Goal: Information Seeking & Learning: Learn about a topic

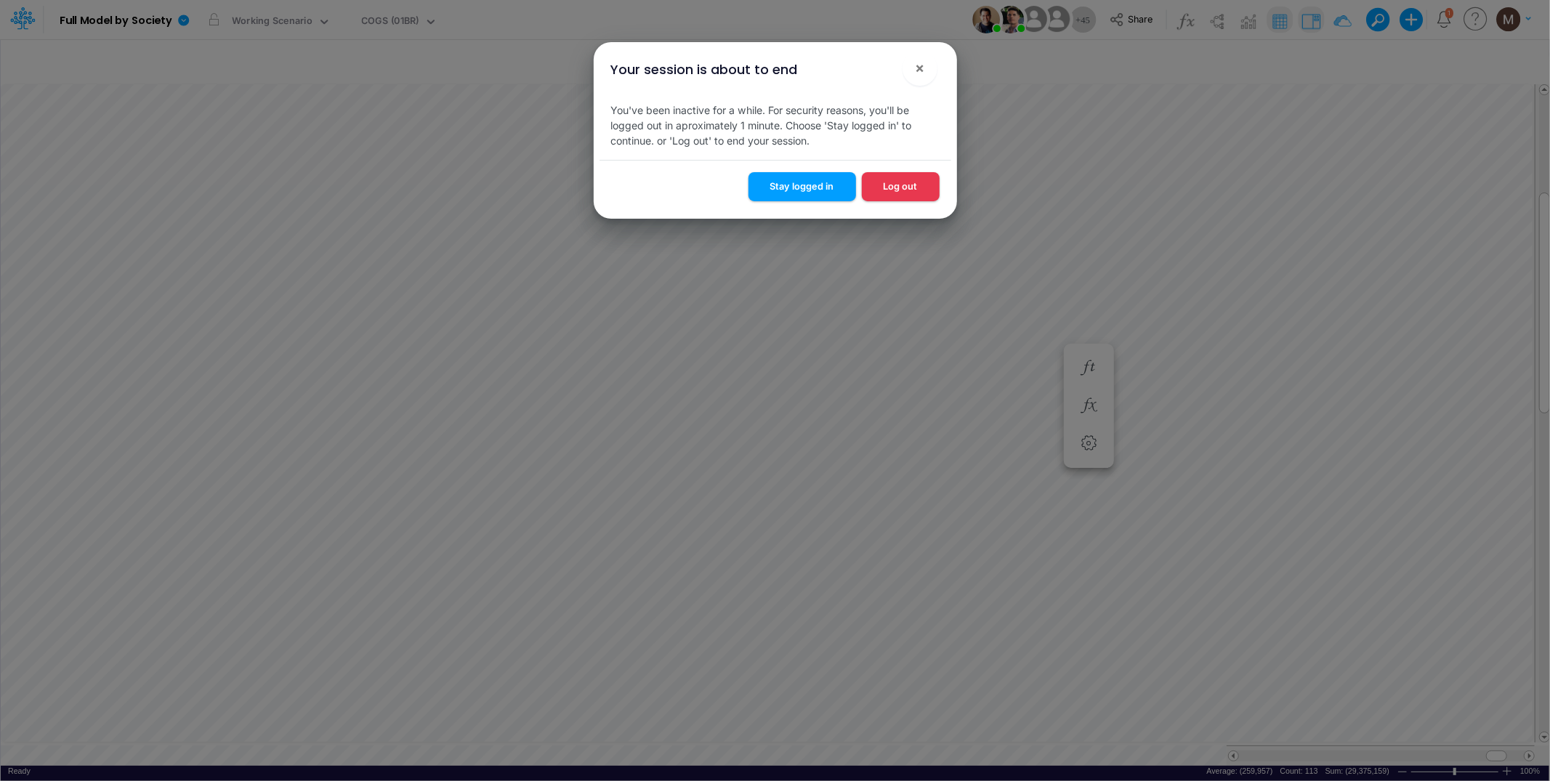
scroll to position [0, 1]
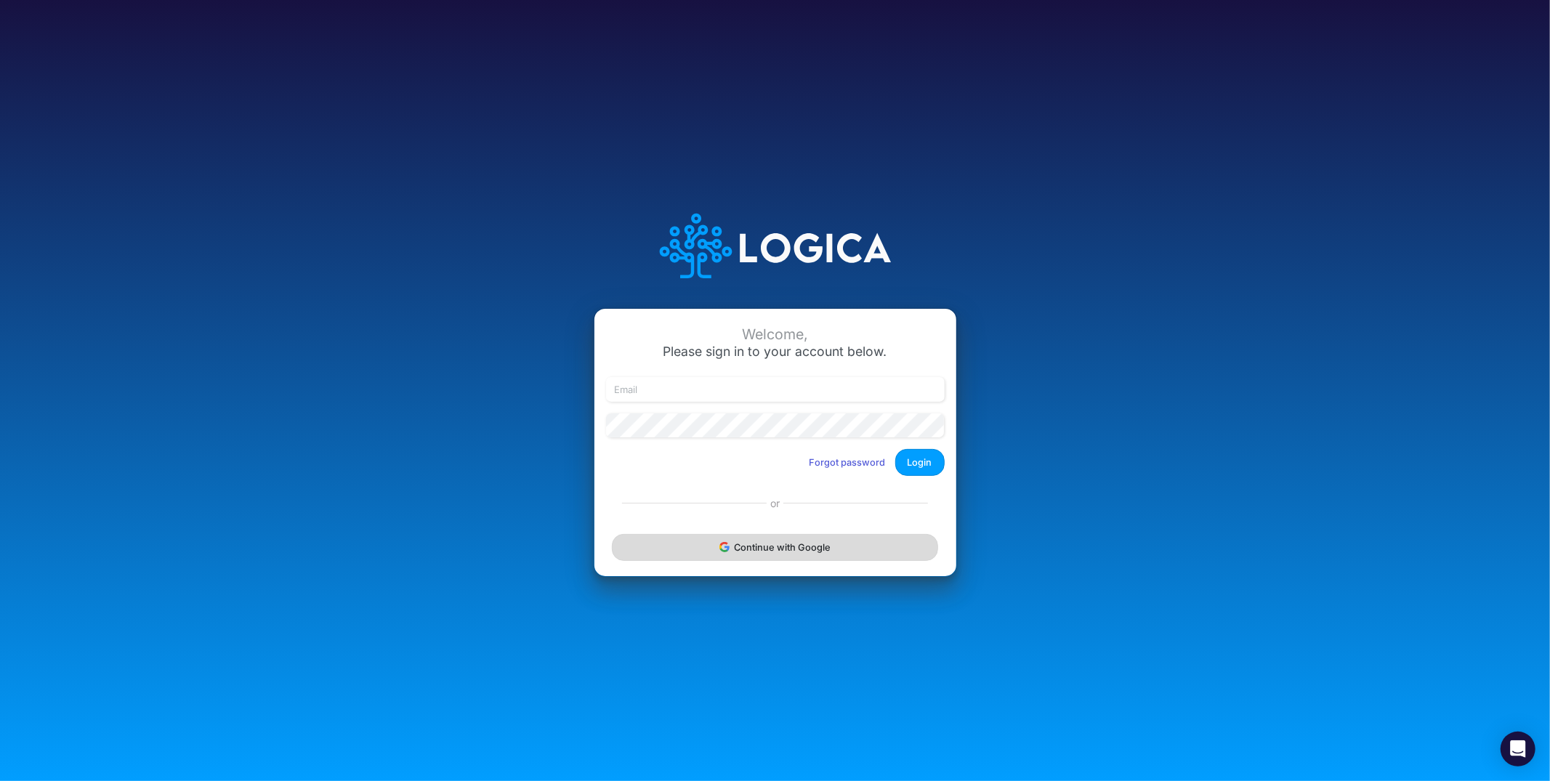
click at [735, 555] on button "Continue with Google" at bounding box center [775, 547] width 326 height 27
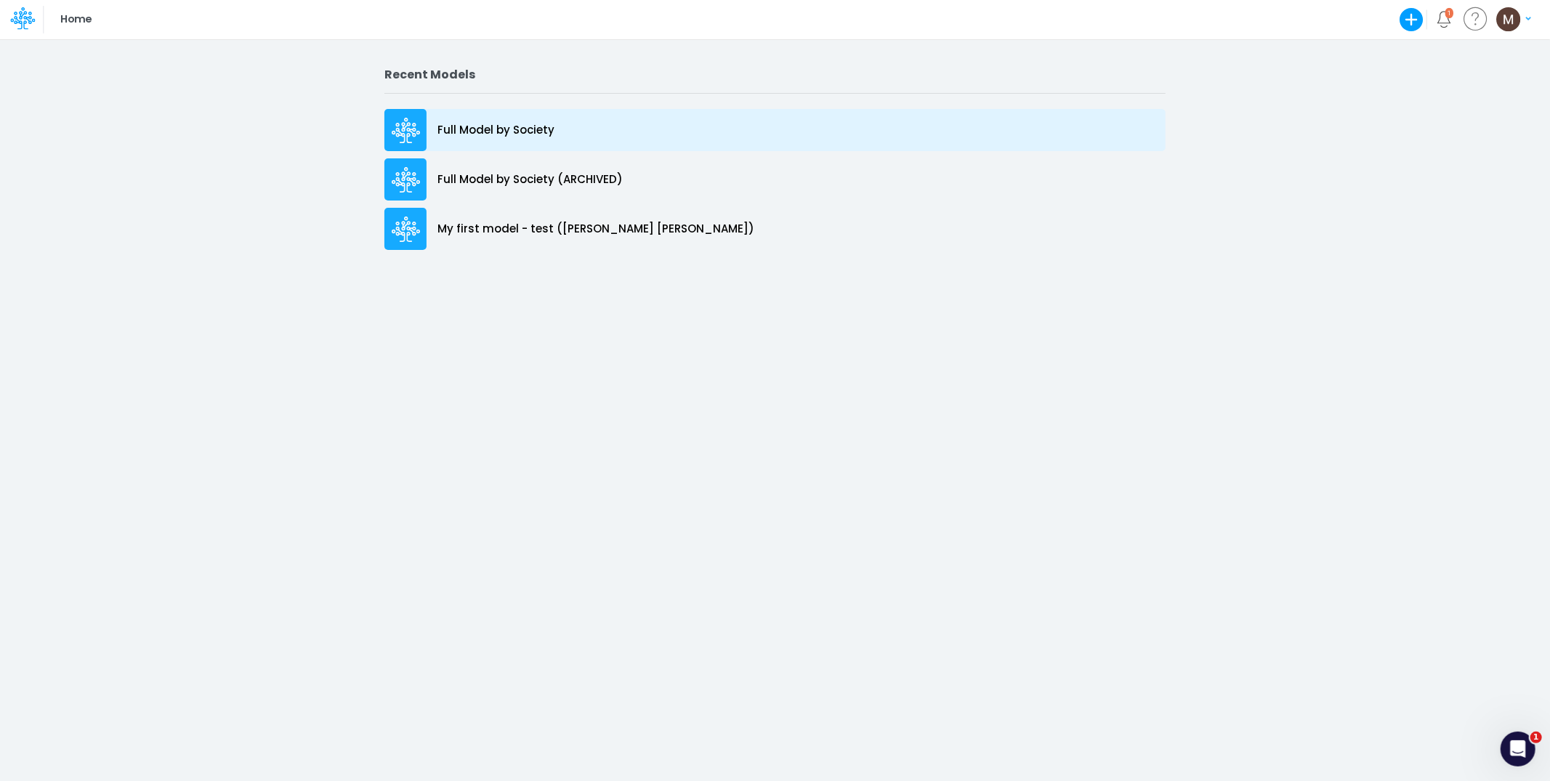
click at [464, 129] on p "Full Model by Society" at bounding box center [496, 130] width 117 height 17
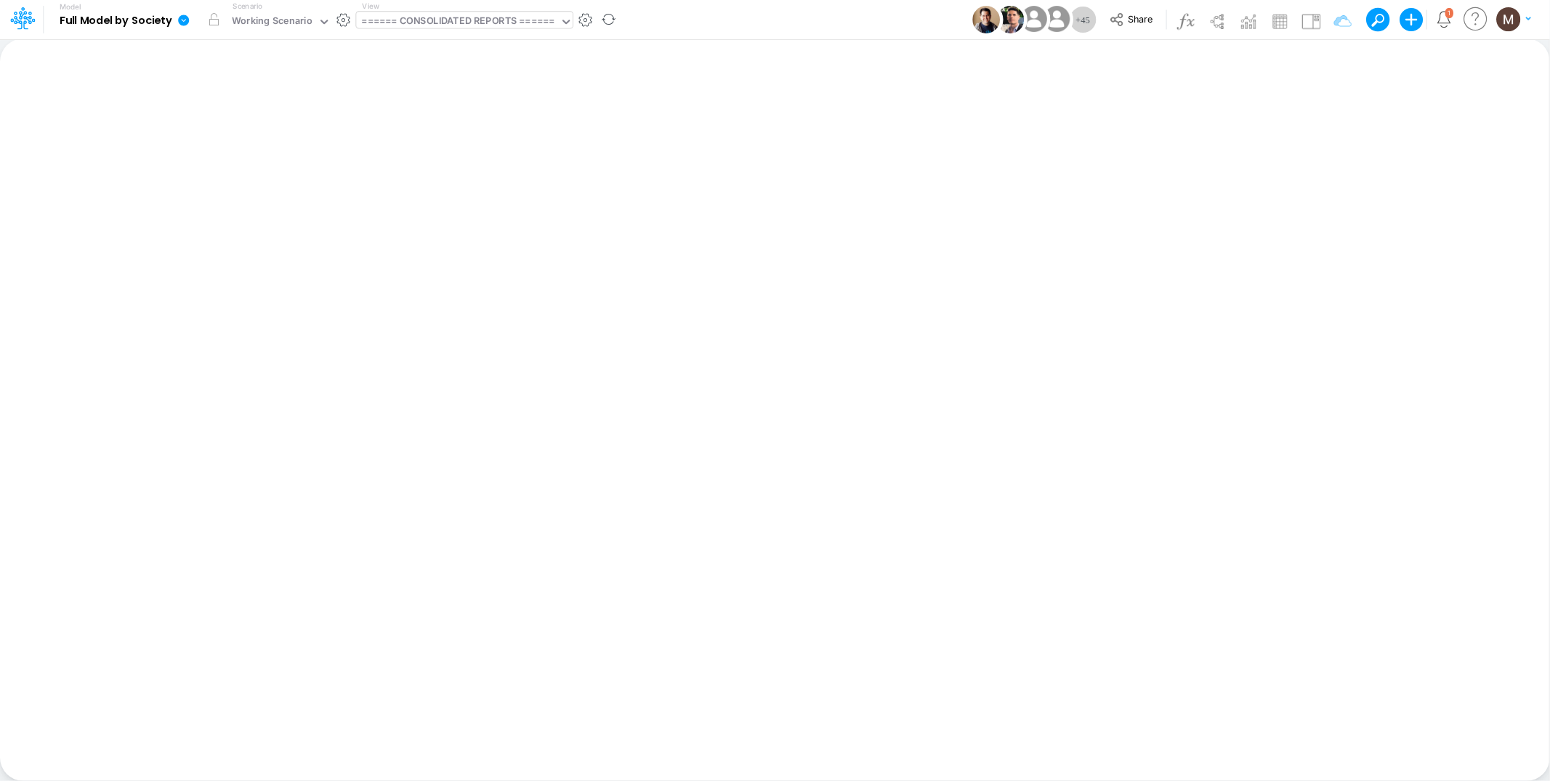
click at [472, 23] on div "====== CONSOLIDATED REPORTS ======" at bounding box center [458, 22] width 193 height 17
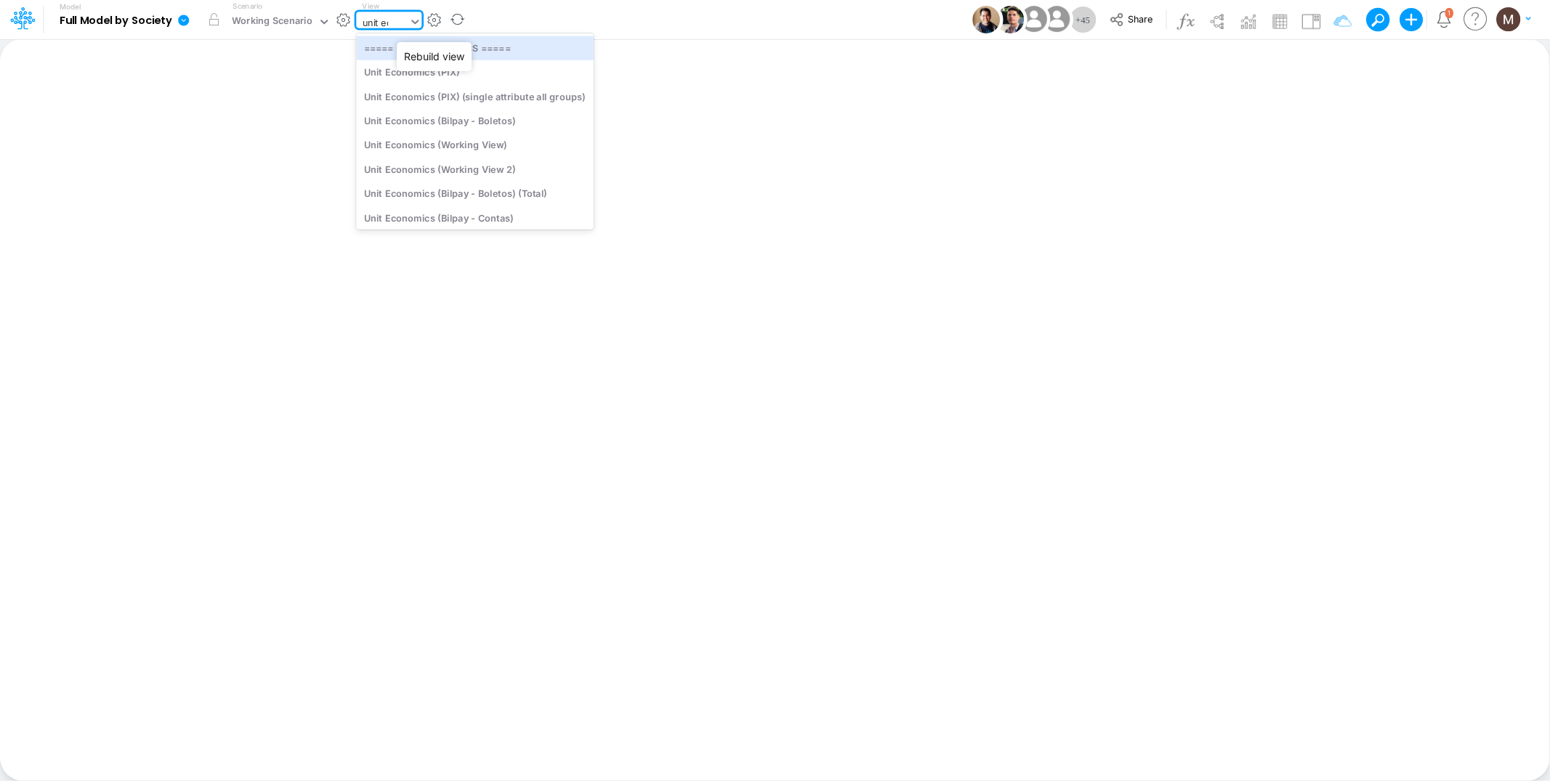
type input "unit eco"
click at [472, 141] on div "Unit Economics (Working View)" at bounding box center [475, 145] width 238 height 24
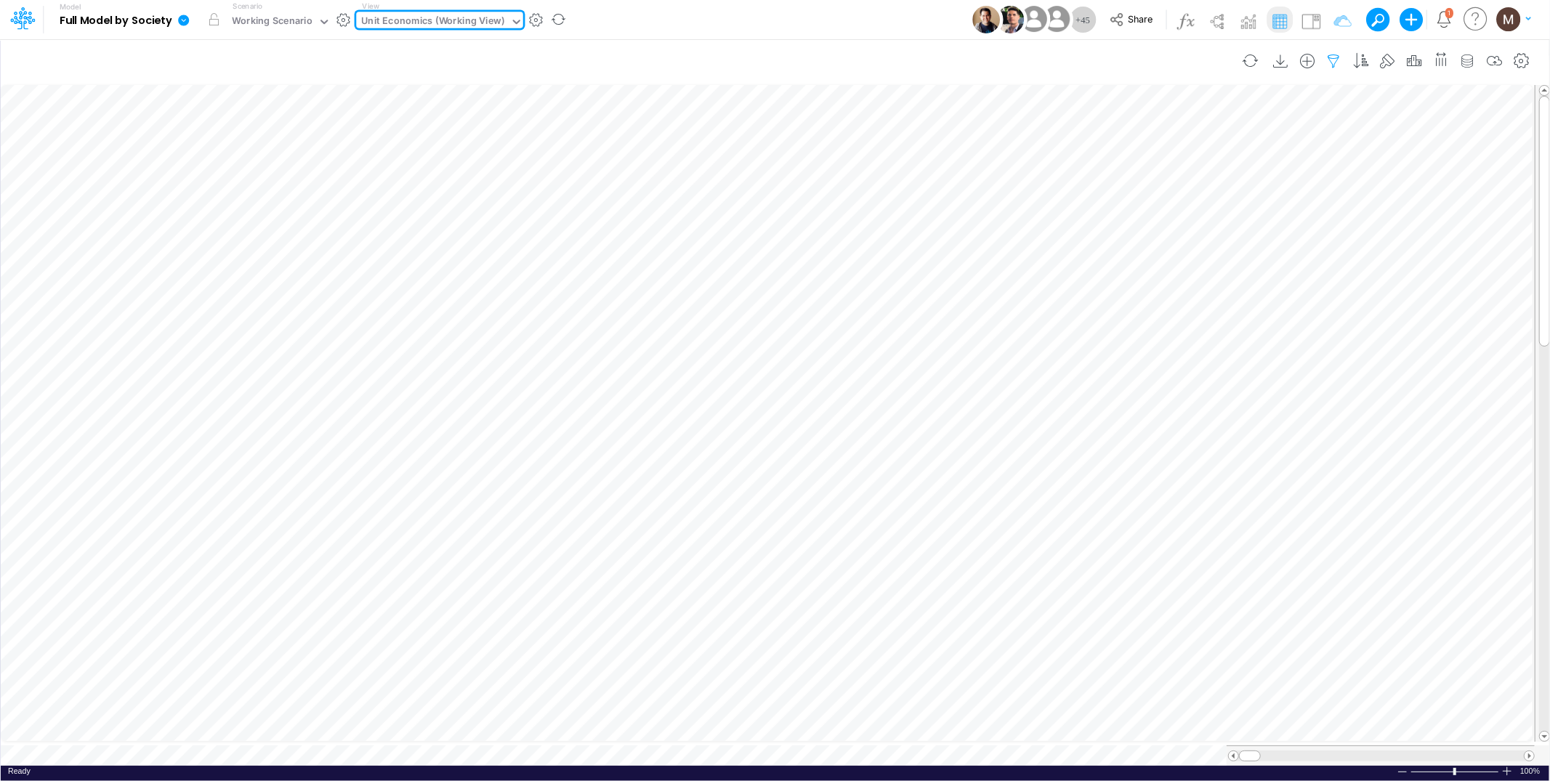
click at [1337, 55] on icon "button" at bounding box center [1335, 61] width 22 height 15
select select "contains"
select select "tableSearchOR"
select select "contains"
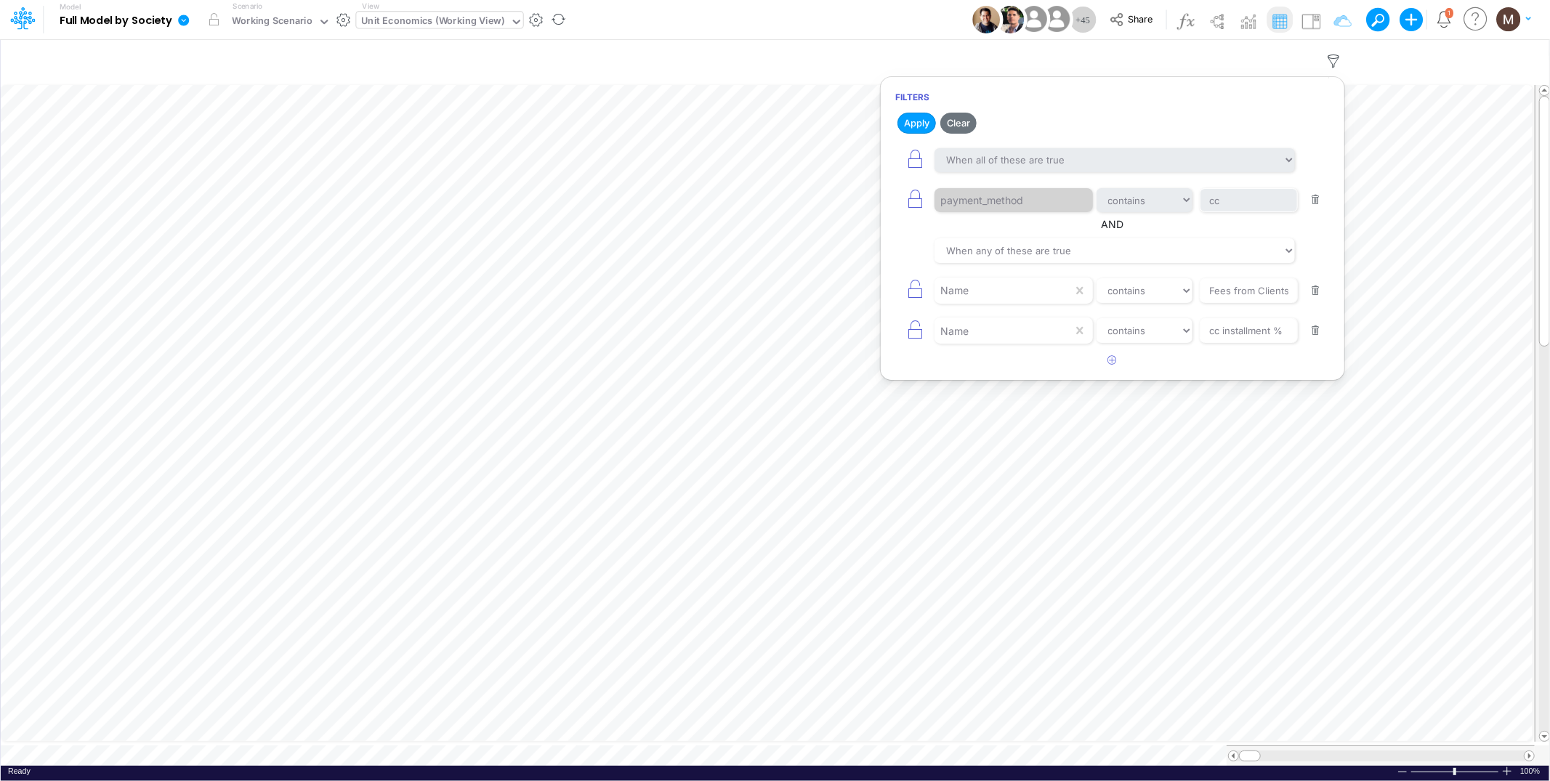
click at [1324, 330] on button "button" at bounding box center [1316, 331] width 28 height 20
drag, startPoint x: 1316, startPoint y: 302, endPoint x: 1313, endPoint y: 278, distance: 24.2
click at [1316, 302] on div "Name equals not equal starts with ends with contains Fees from Clients %" at bounding box center [1112, 290] width 435 height 33
click at [1316, 204] on button "button" at bounding box center [1316, 200] width 28 height 20
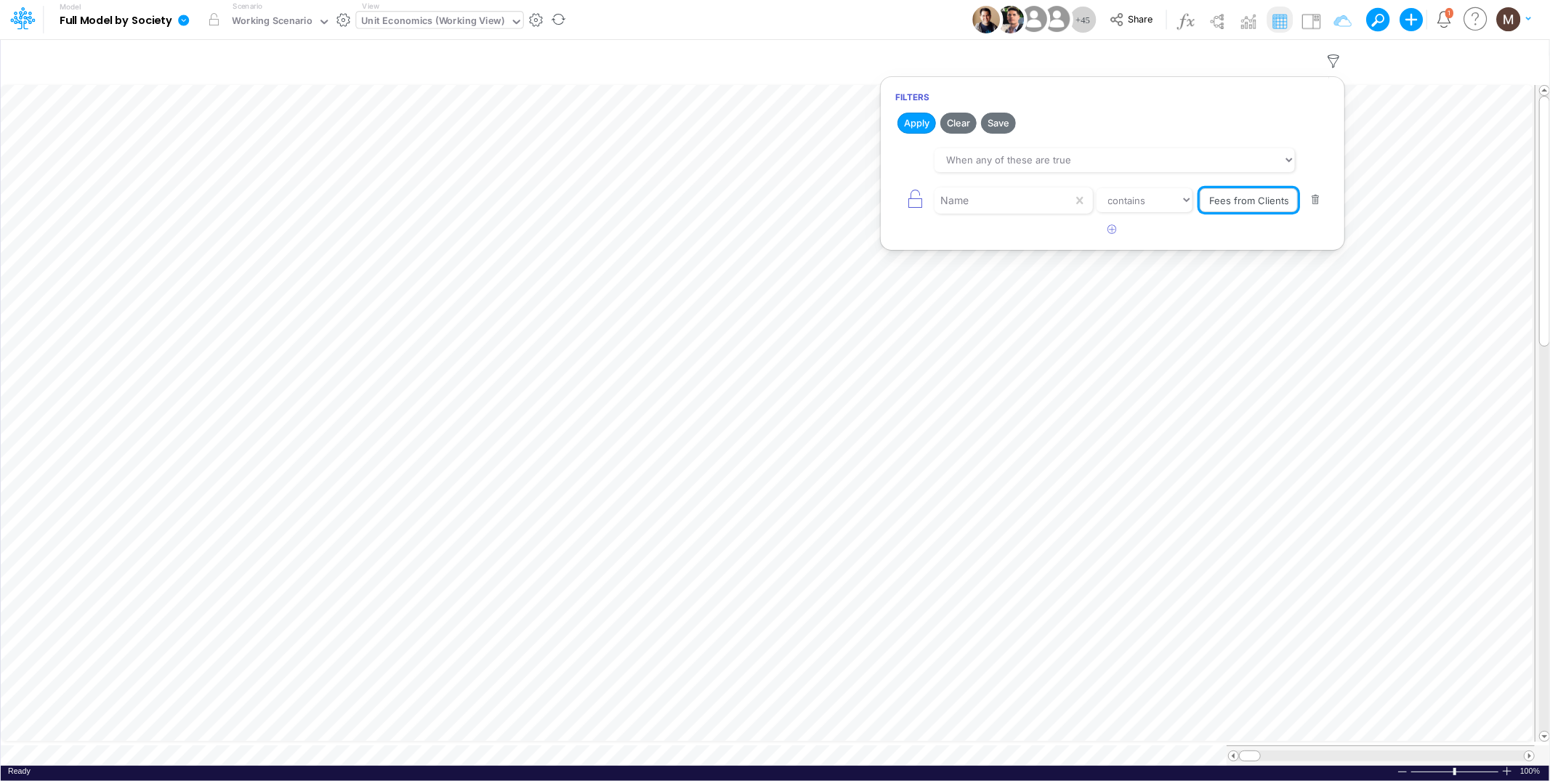
click at [1249, 196] on input "Fees from Clients %" at bounding box center [1249, 200] width 98 height 25
type input "Other COGS %"
click at [1162, 203] on select "equals not equal starts with ends with contains" at bounding box center [1144, 200] width 97 height 25
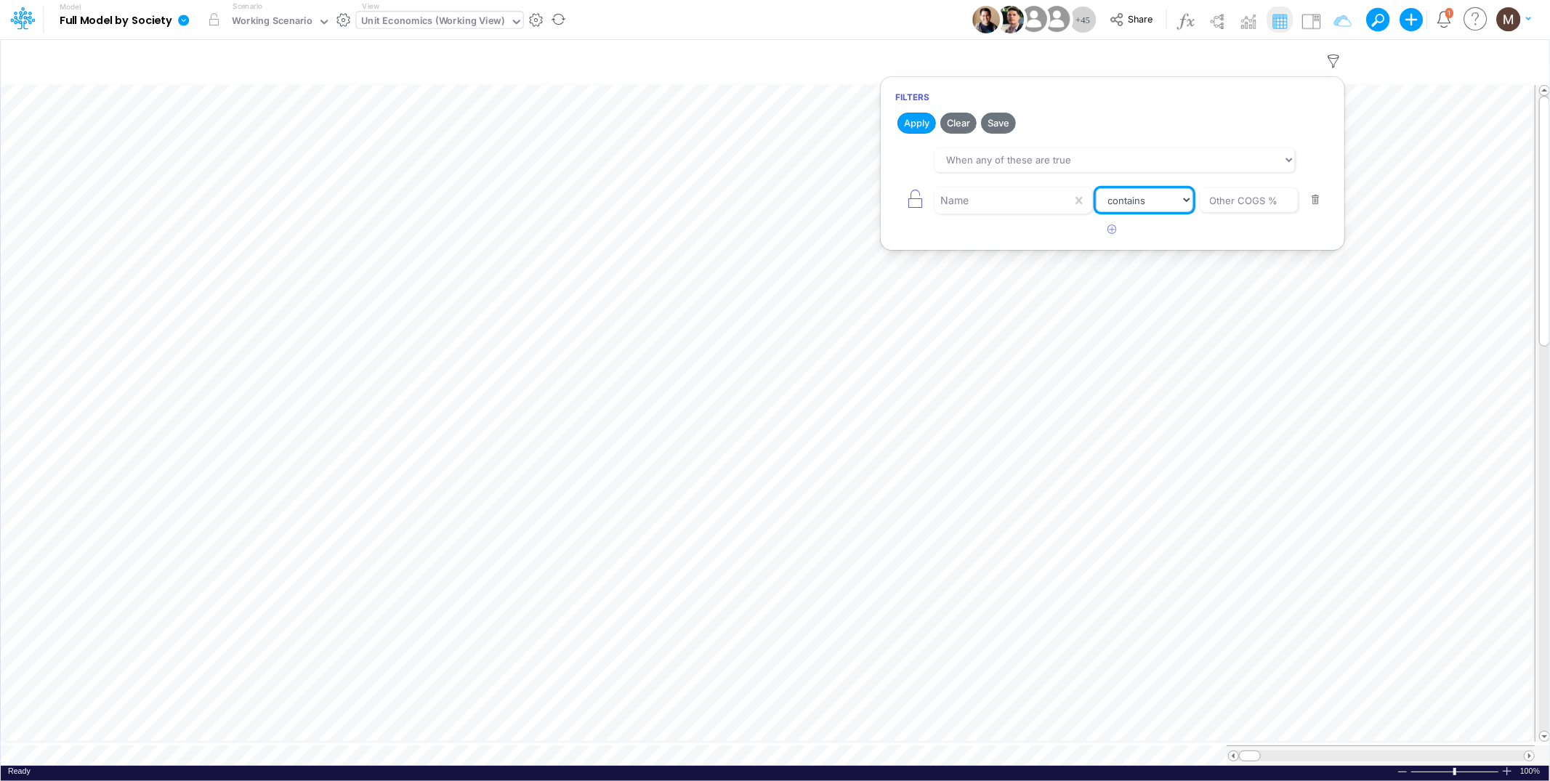
select select "equals"
click at [1096, 188] on select "equals not equal starts with ends with contains" at bounding box center [1144, 200] width 97 height 25
click at [921, 128] on button "Apply" at bounding box center [917, 123] width 39 height 21
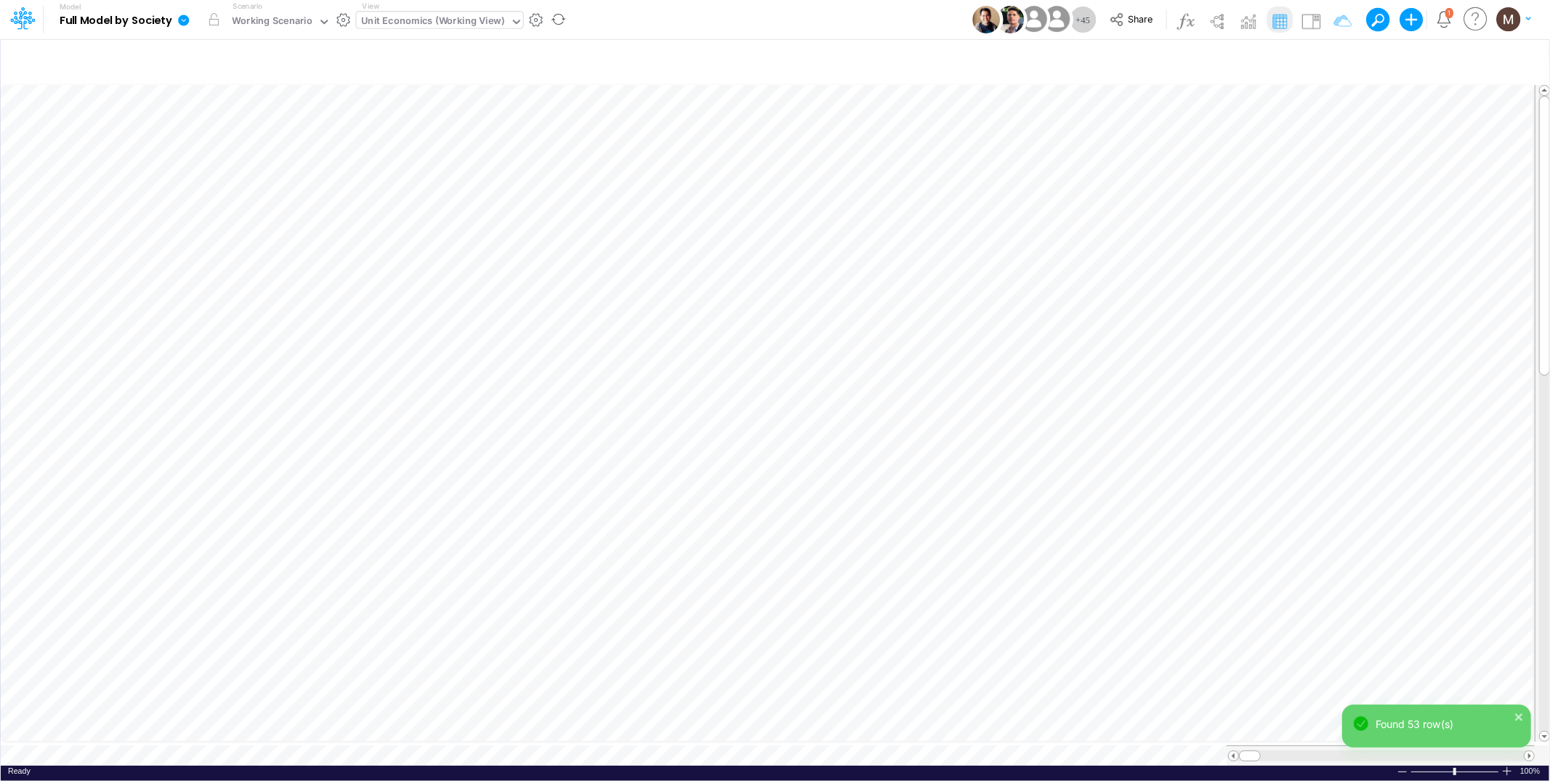
scroll to position [0, 1]
drag, startPoint x: 1491, startPoint y: 747, endPoint x: 1297, endPoint y: 754, distance: 194.2
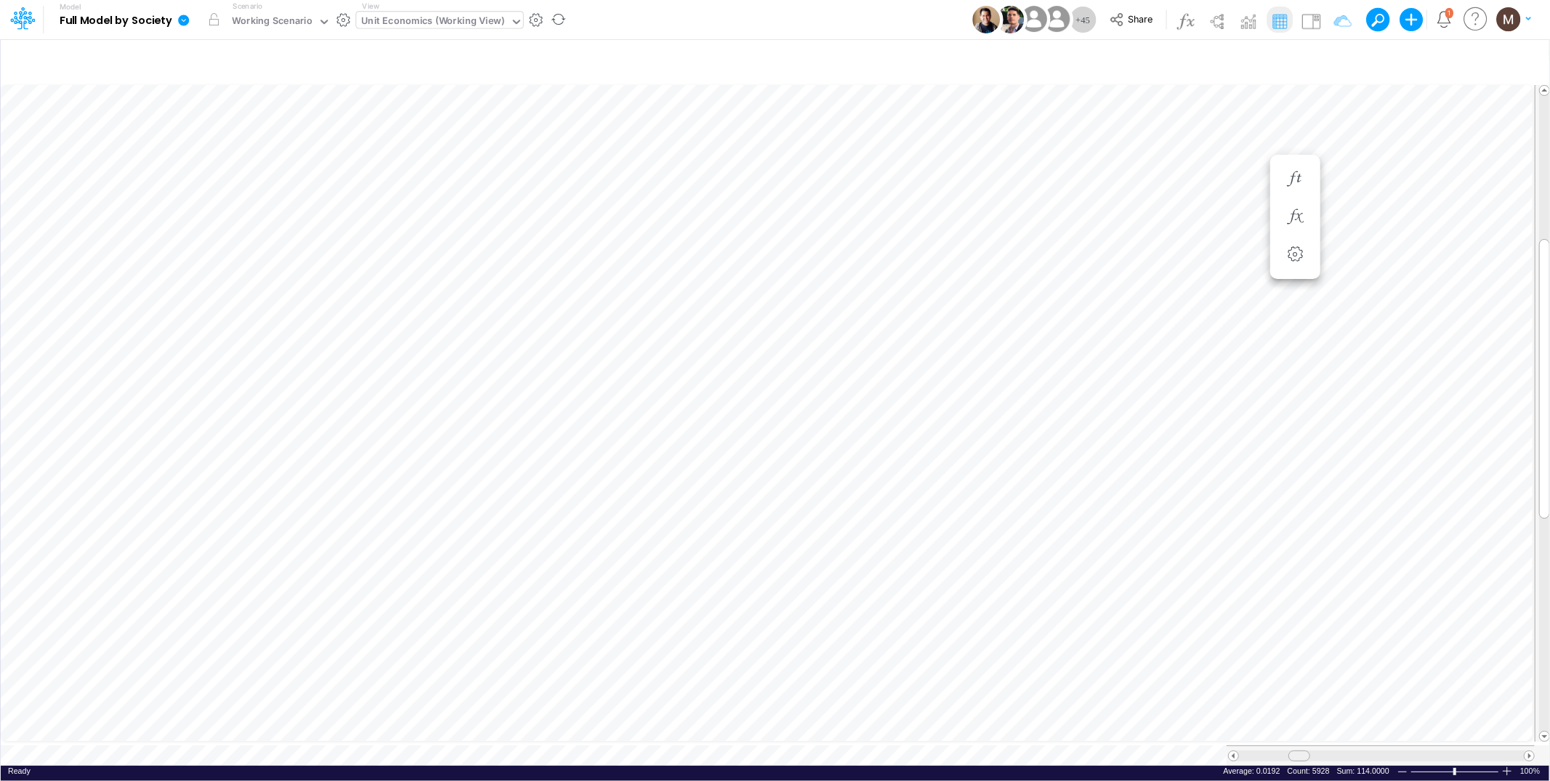
click at [1297, 754] on div at bounding box center [1300, 756] width 22 height 11
